Goal: Task Accomplishment & Management: Complete application form

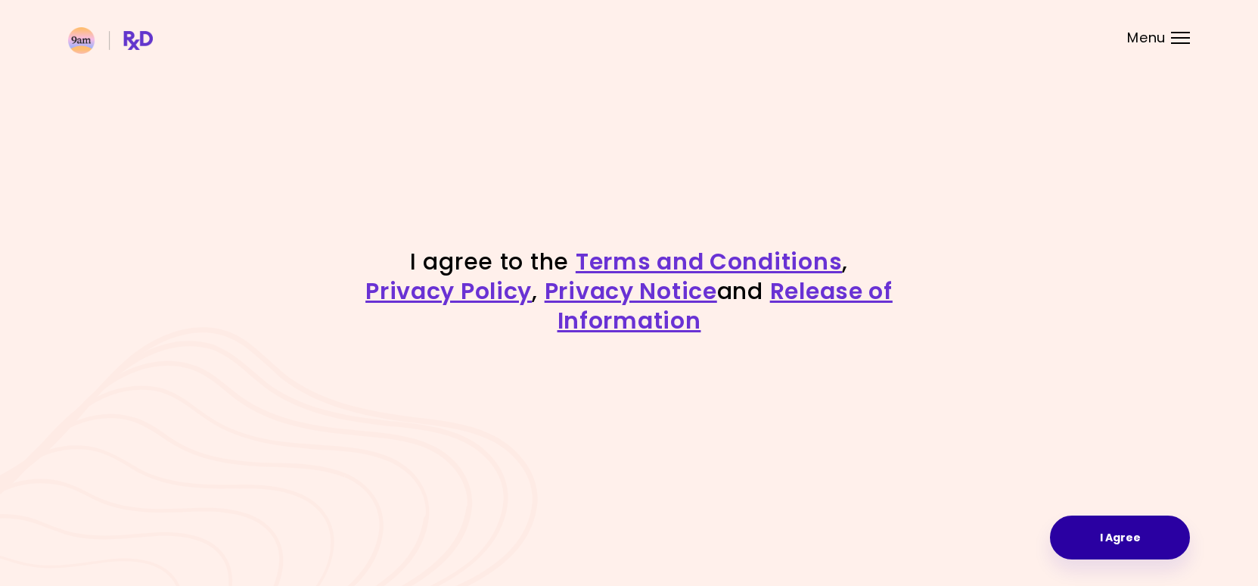
click at [1158, 521] on button "I Agree" at bounding box center [1120, 537] width 140 height 44
